Goal: Task Accomplishment & Management: Use online tool/utility

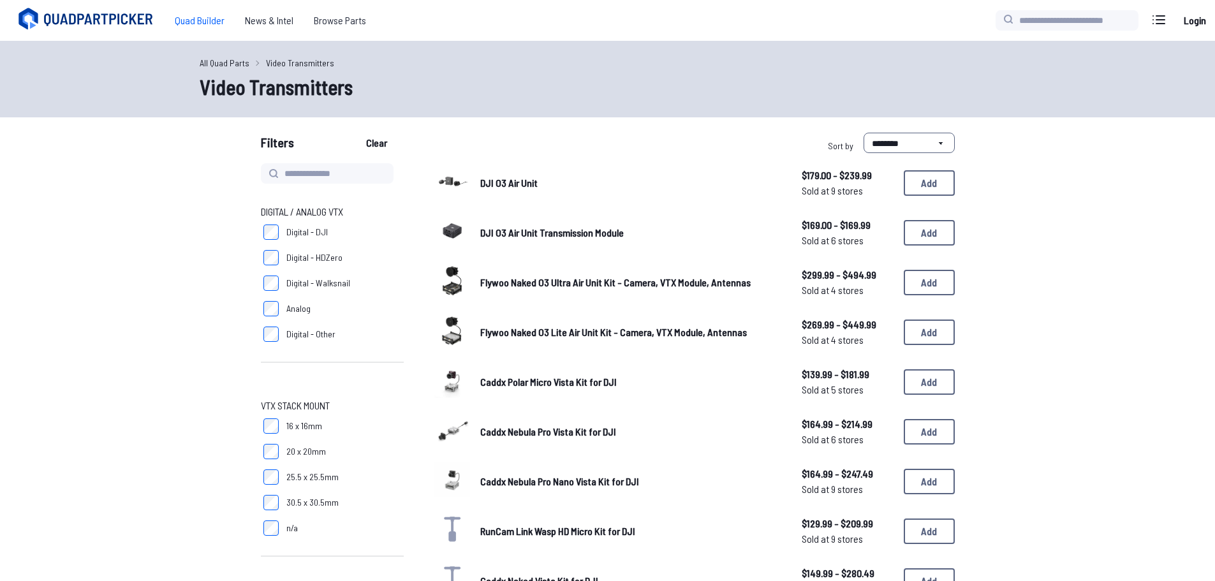
click at [201, 19] on span "Quad Builder" at bounding box center [200, 21] width 70 height 26
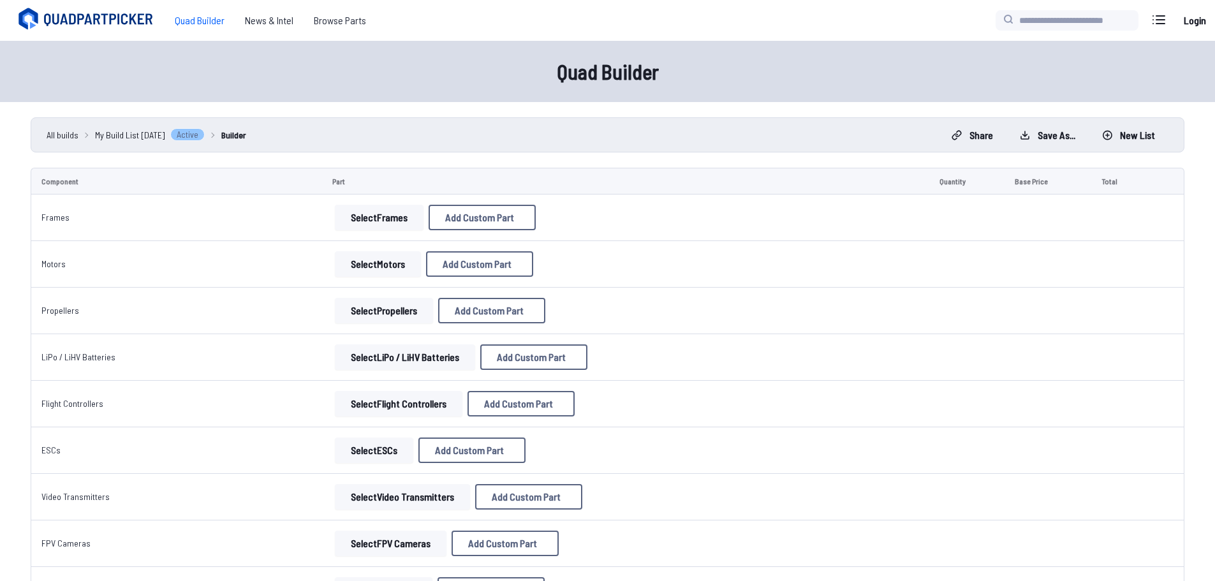
click at [365, 224] on button "Select Frames" at bounding box center [379, 218] width 89 height 26
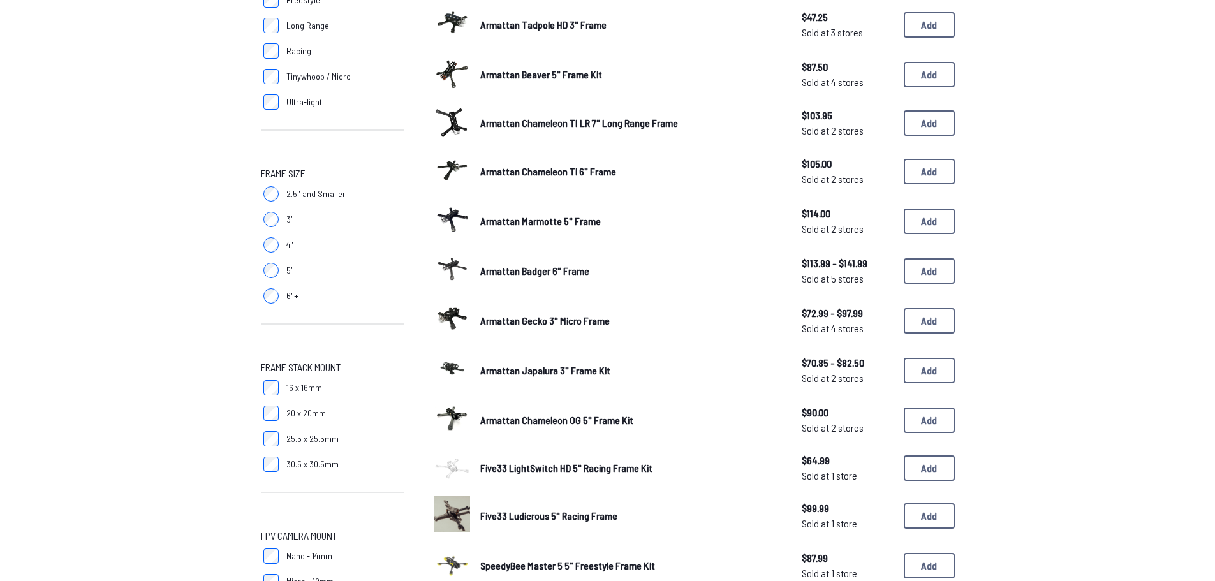
scroll to position [255, 0]
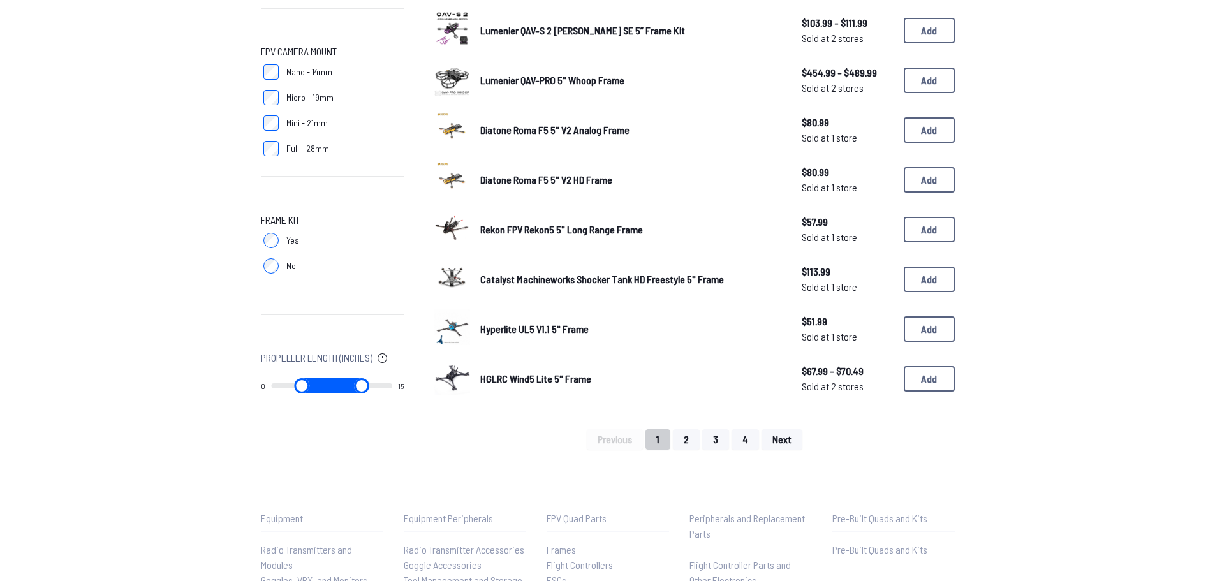
scroll to position [765, 0]
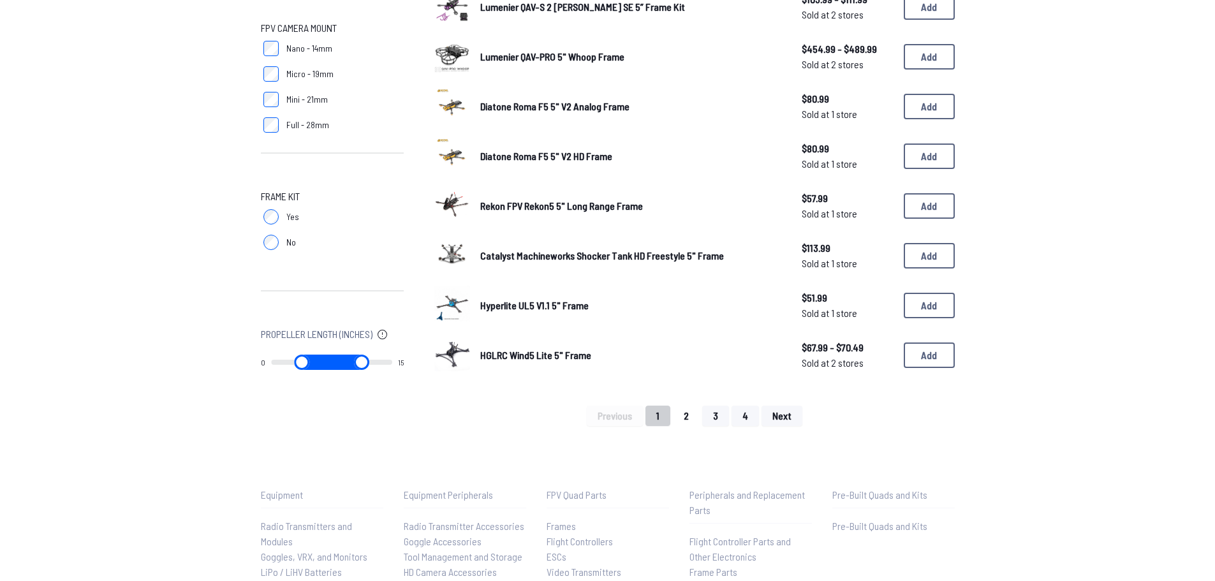
click at [684, 413] on button "2" at bounding box center [686, 416] width 27 height 20
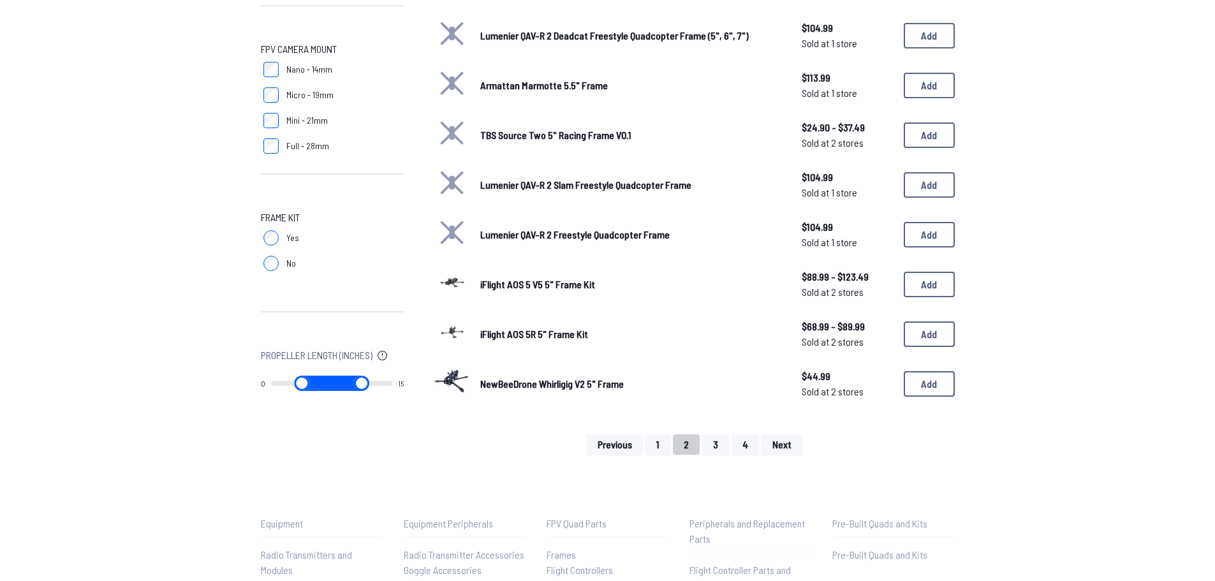
scroll to position [765, 0]
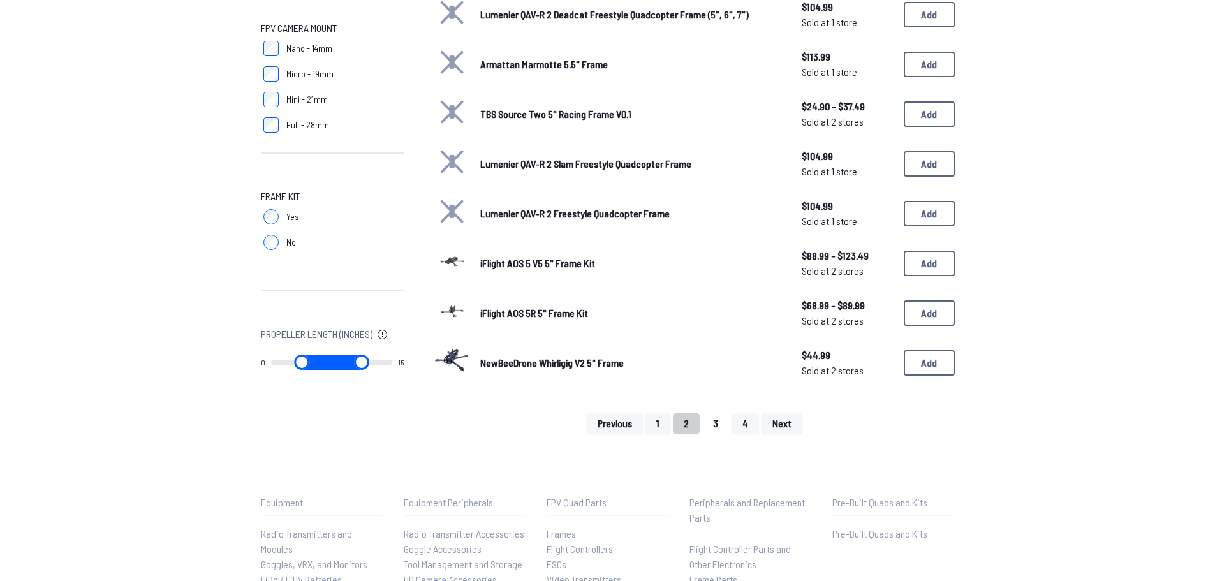
click at [712, 426] on button "3" at bounding box center [715, 423] width 27 height 20
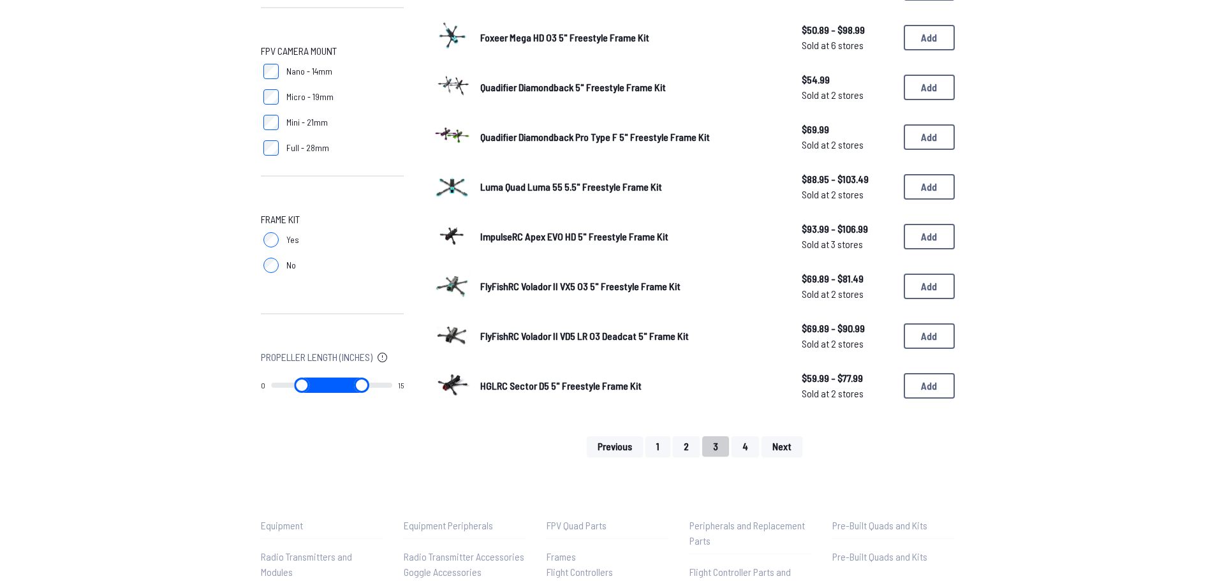
scroll to position [765, 0]
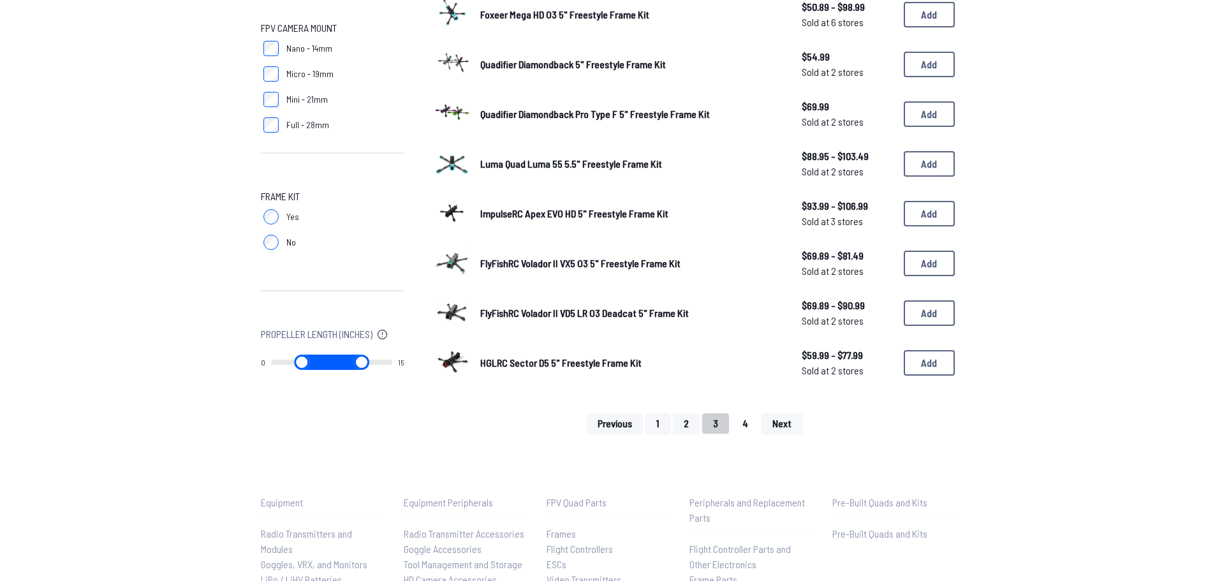
click at [747, 424] on button "4" at bounding box center [744, 423] width 27 height 20
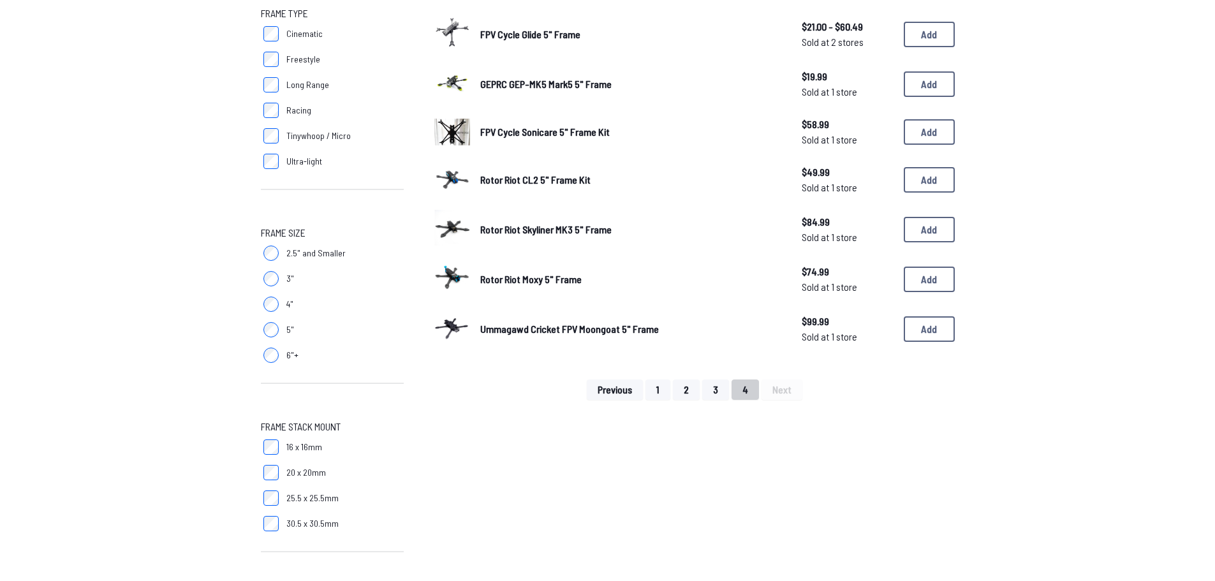
scroll to position [191, 0]
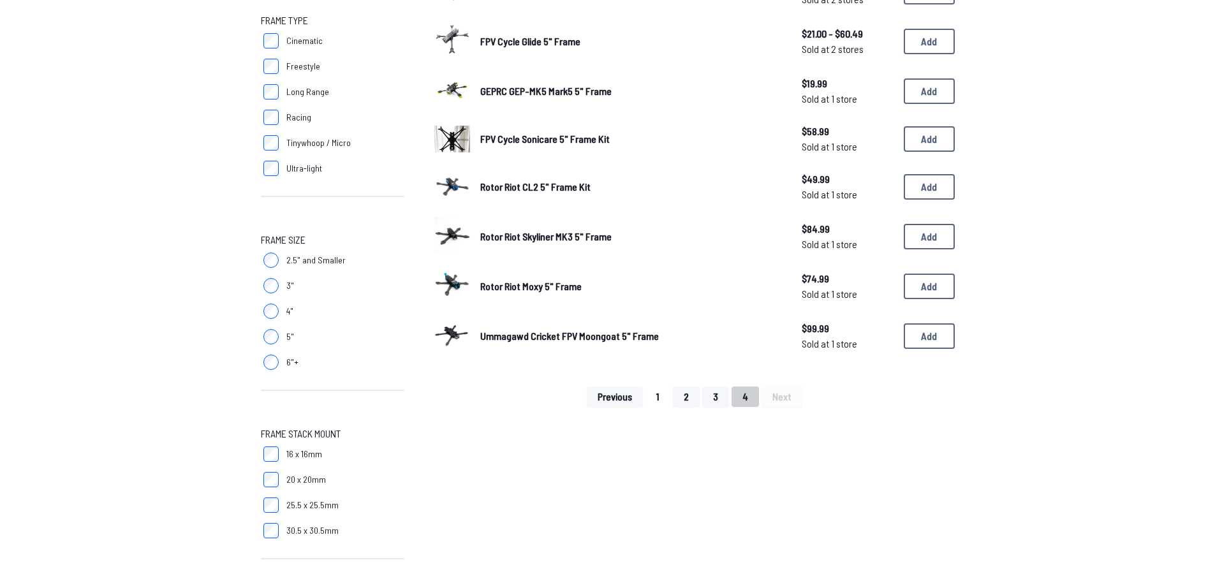
click at [659, 394] on button "1" at bounding box center [657, 396] width 25 height 20
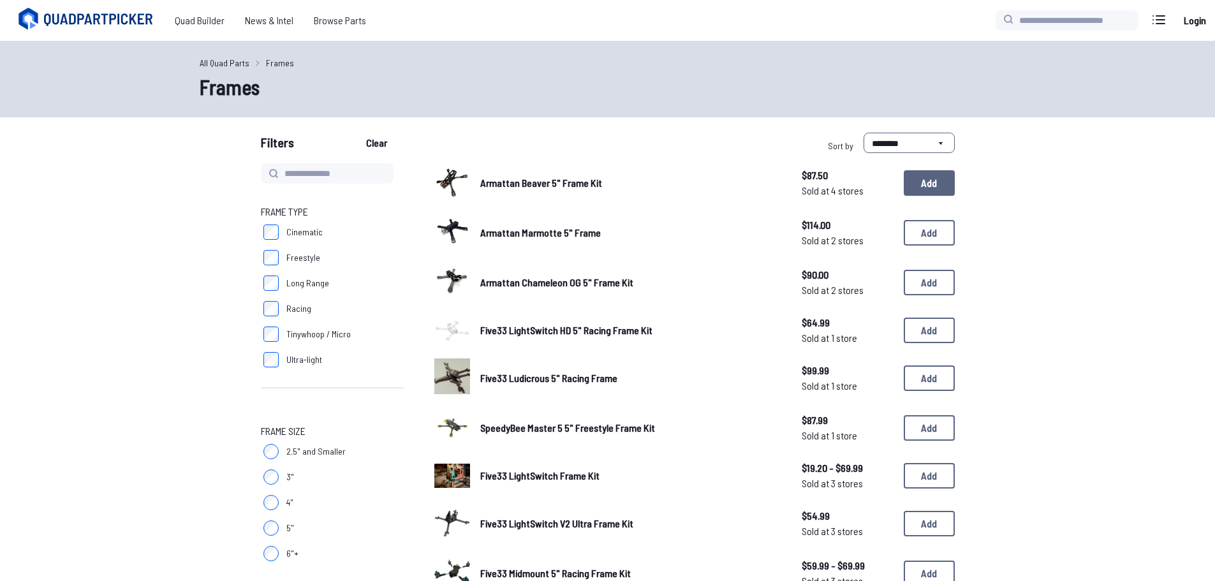
click at [930, 186] on button "Add" at bounding box center [929, 183] width 51 height 26
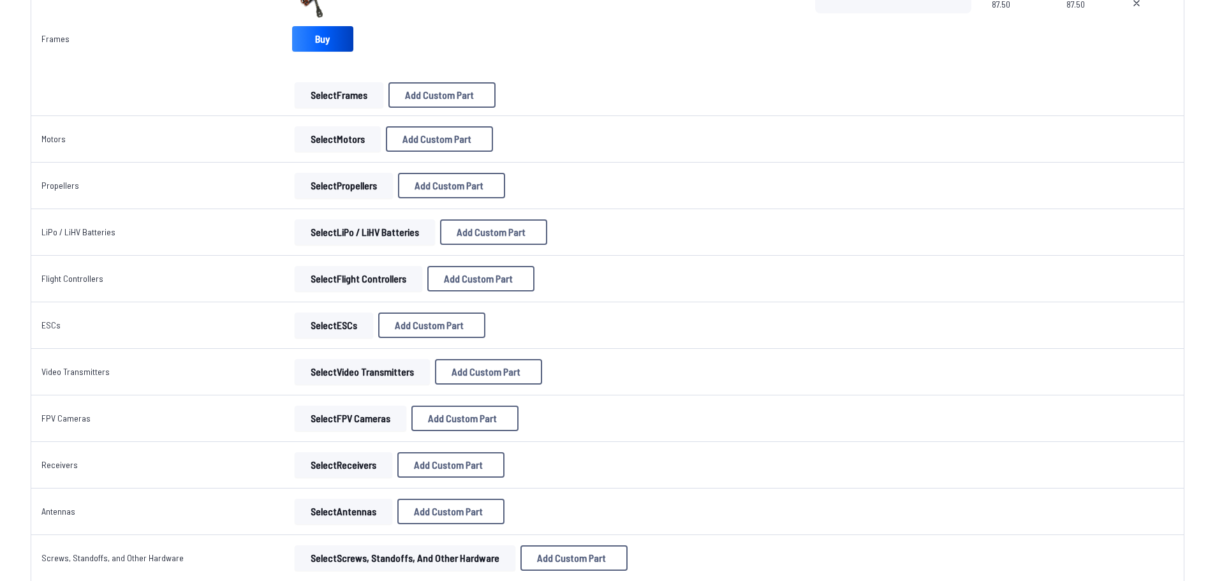
scroll to position [235, 0]
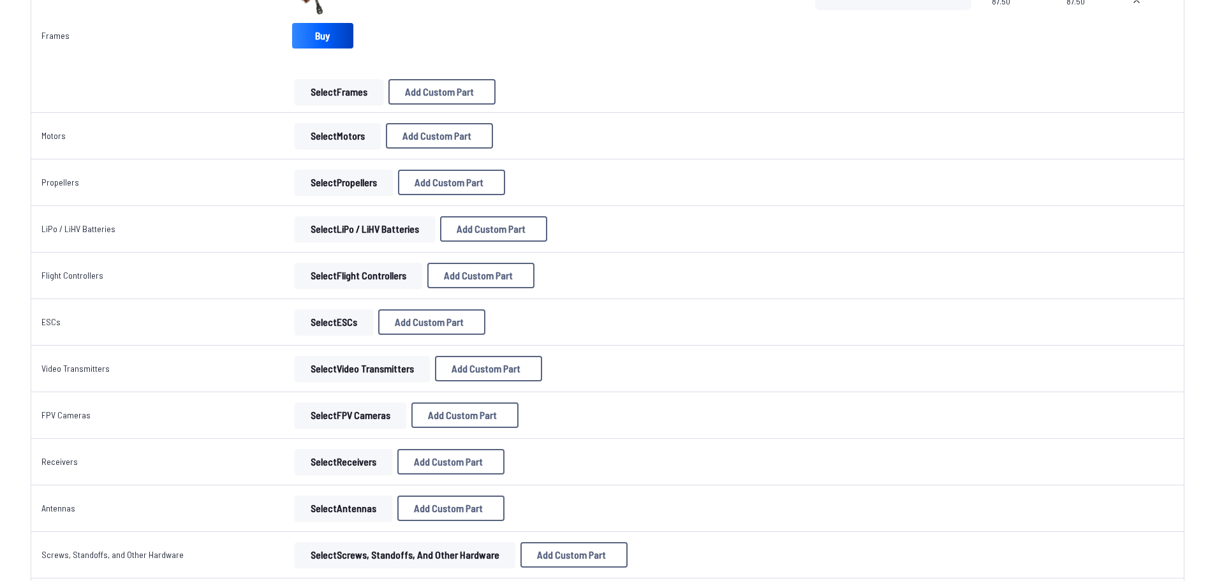
click at [328, 276] on button "Select Flight Controllers" at bounding box center [359, 276] width 128 height 26
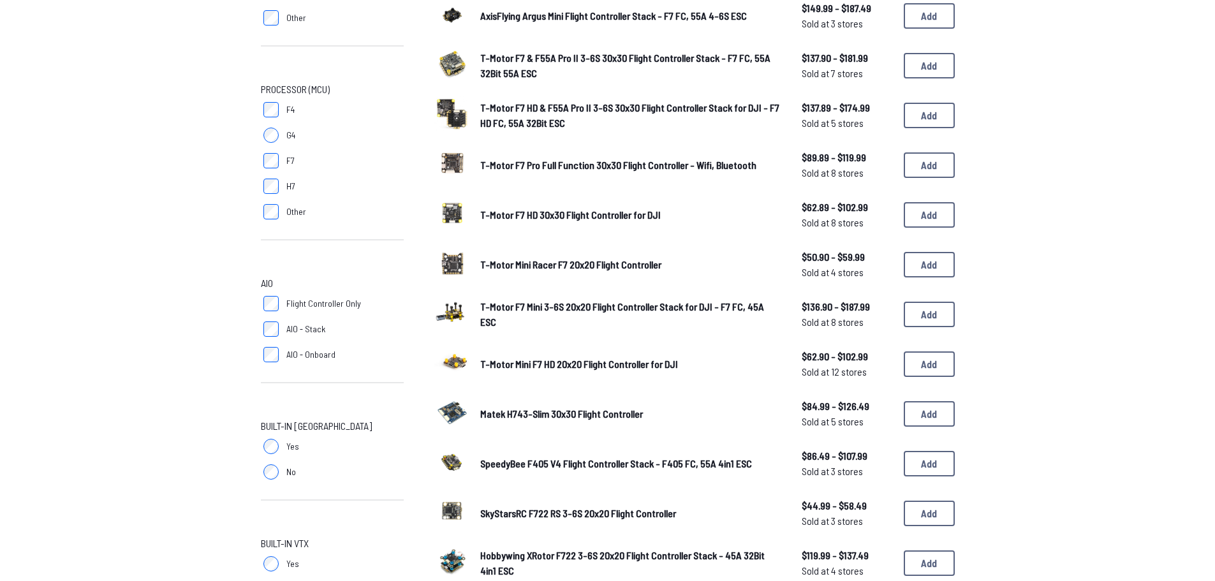
scroll to position [319, 0]
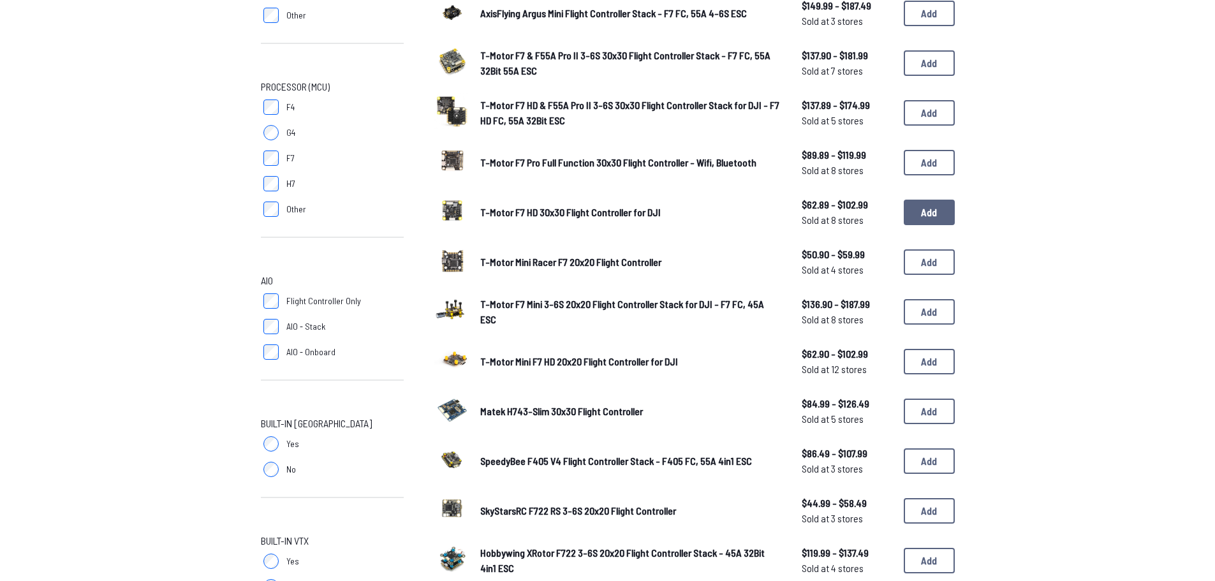
click at [925, 221] on button "Add" at bounding box center [929, 213] width 51 height 26
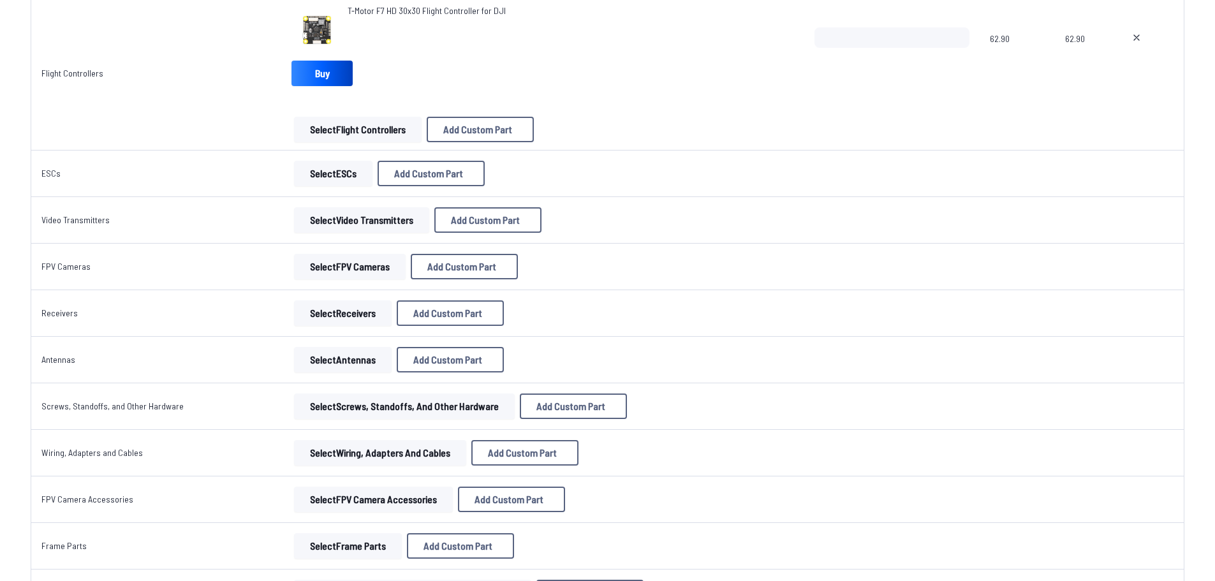
scroll to position [510, 0]
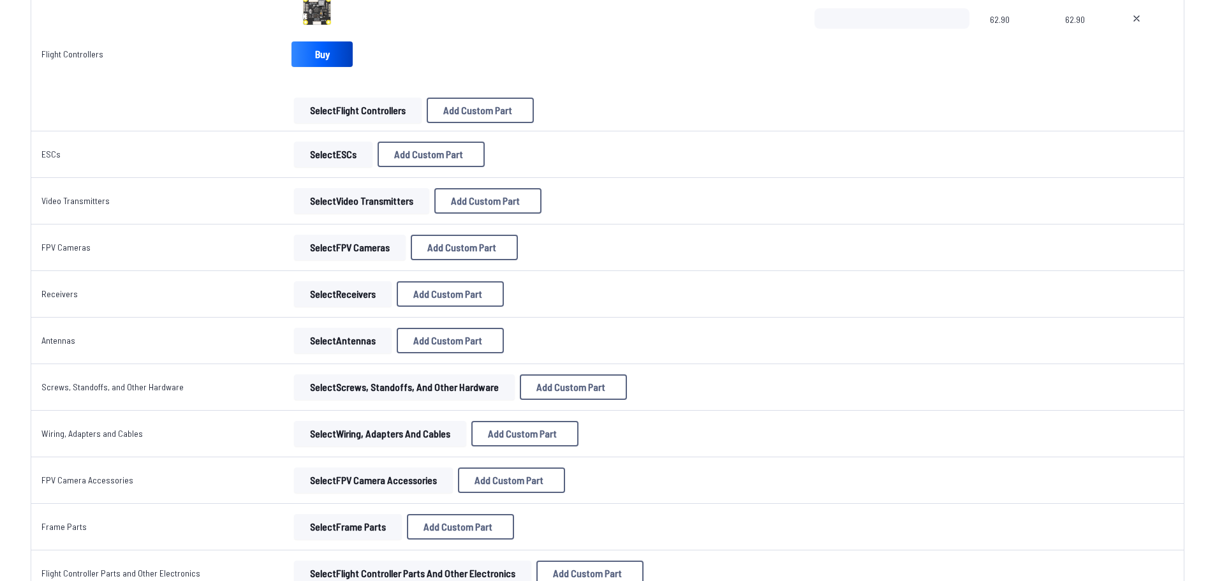
click at [300, 156] on button "Select ESCs" at bounding box center [333, 155] width 78 height 26
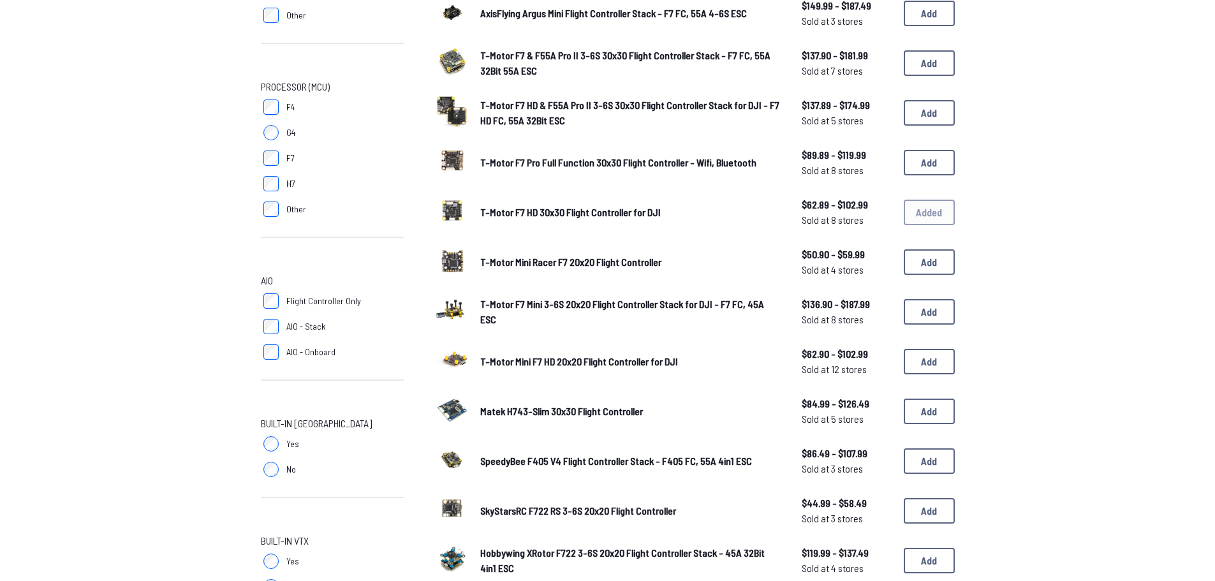
scroll to position [235, 0]
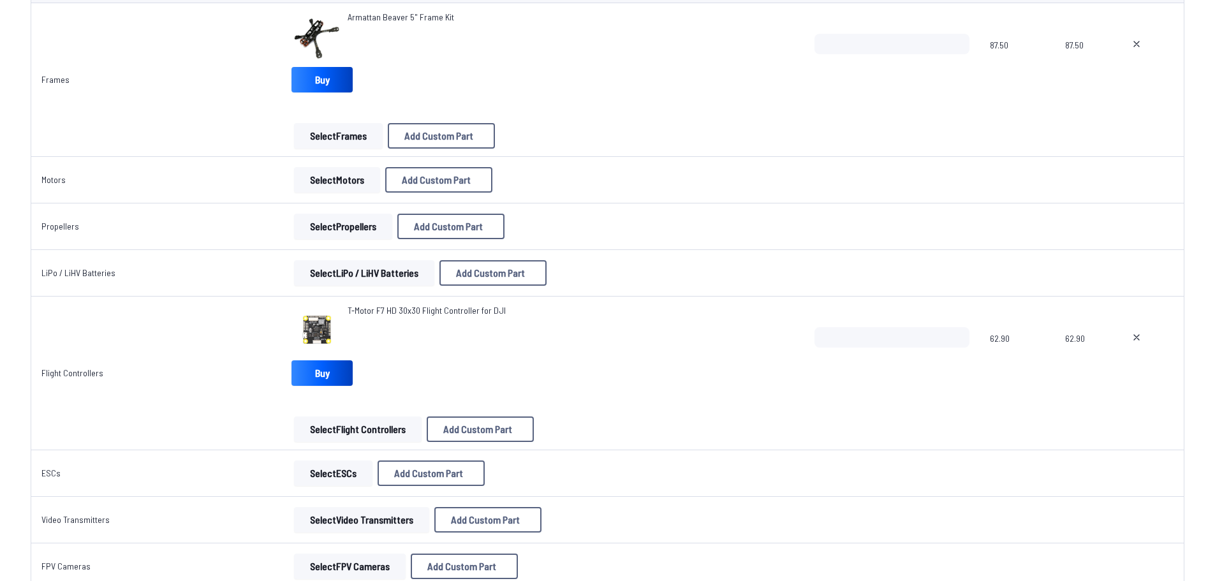
scroll to position [765, 0]
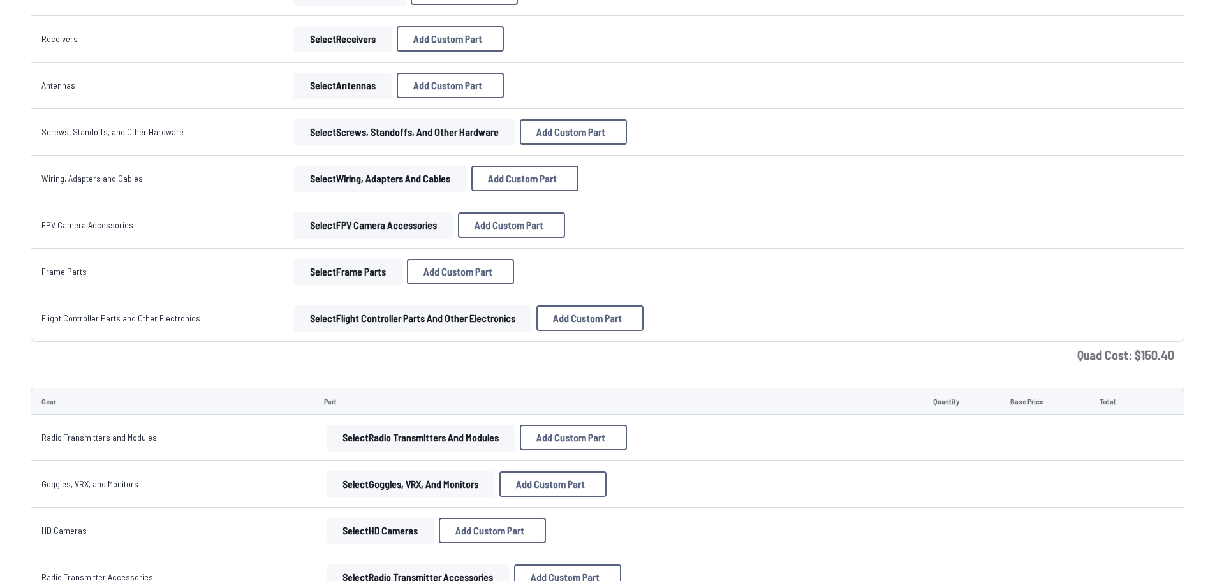
scroll to position [255, 0]
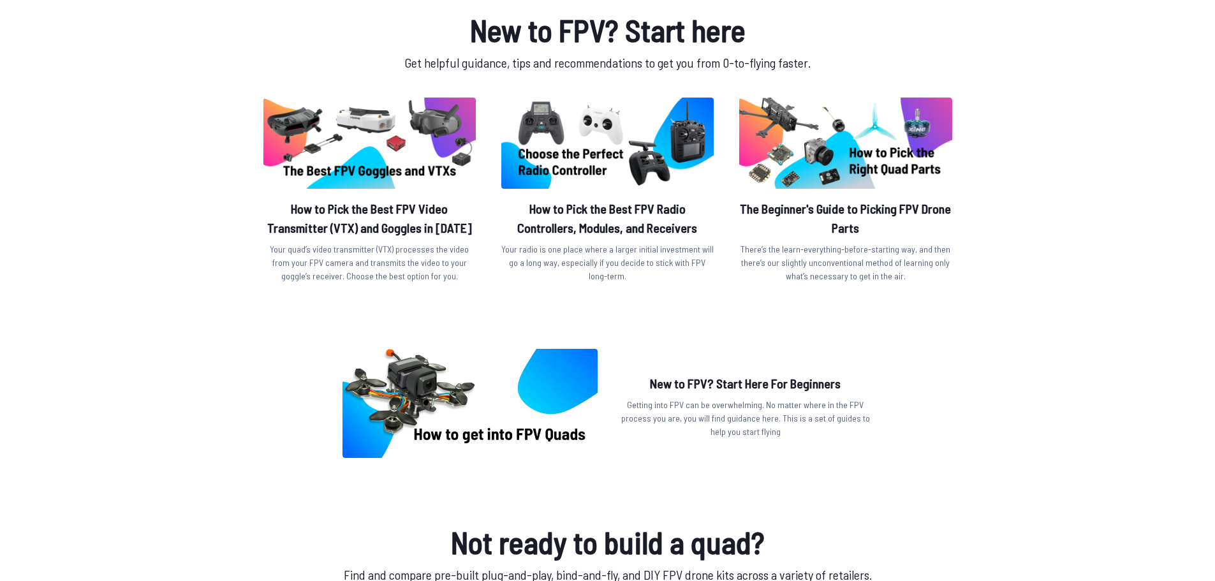
scroll to position [382, 0]
